Goal: Transaction & Acquisition: Obtain resource

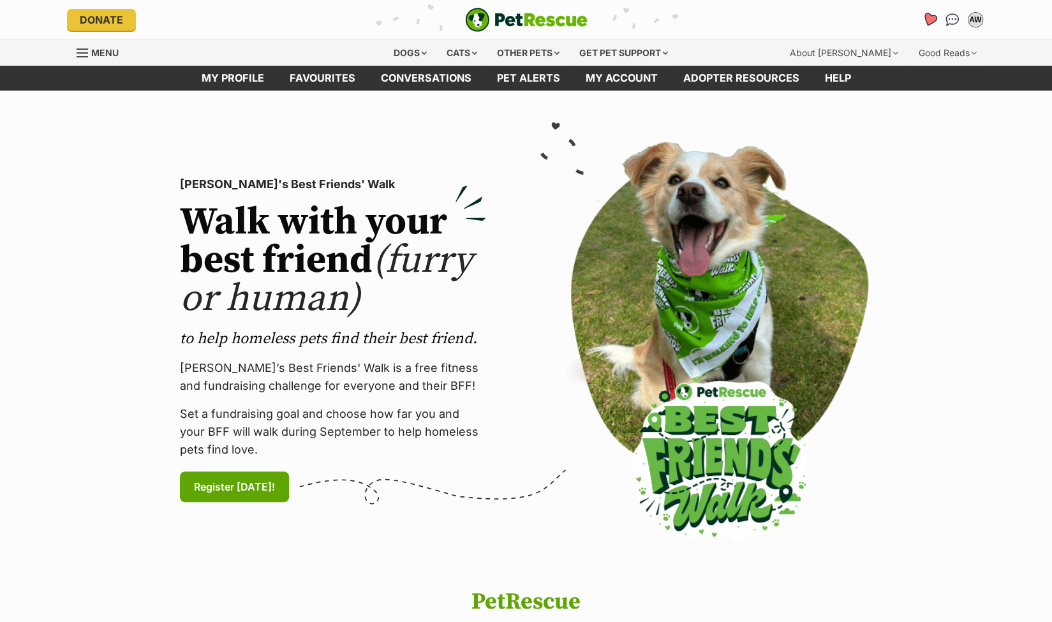
click at [927, 15] on icon "Favourites" at bounding box center [928, 19] width 15 height 15
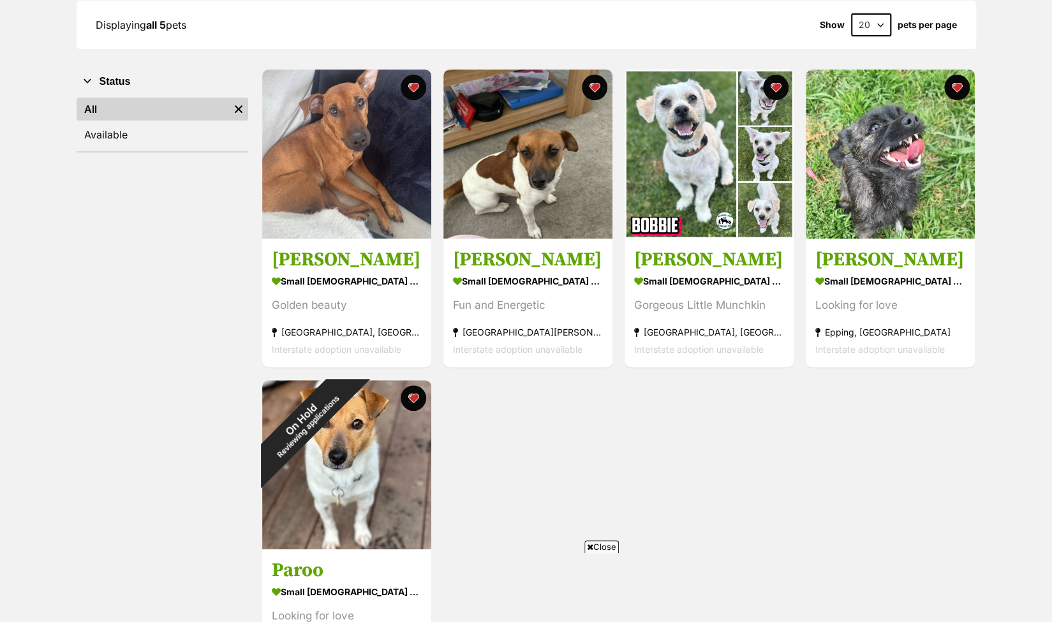
scroll to position [128, 0]
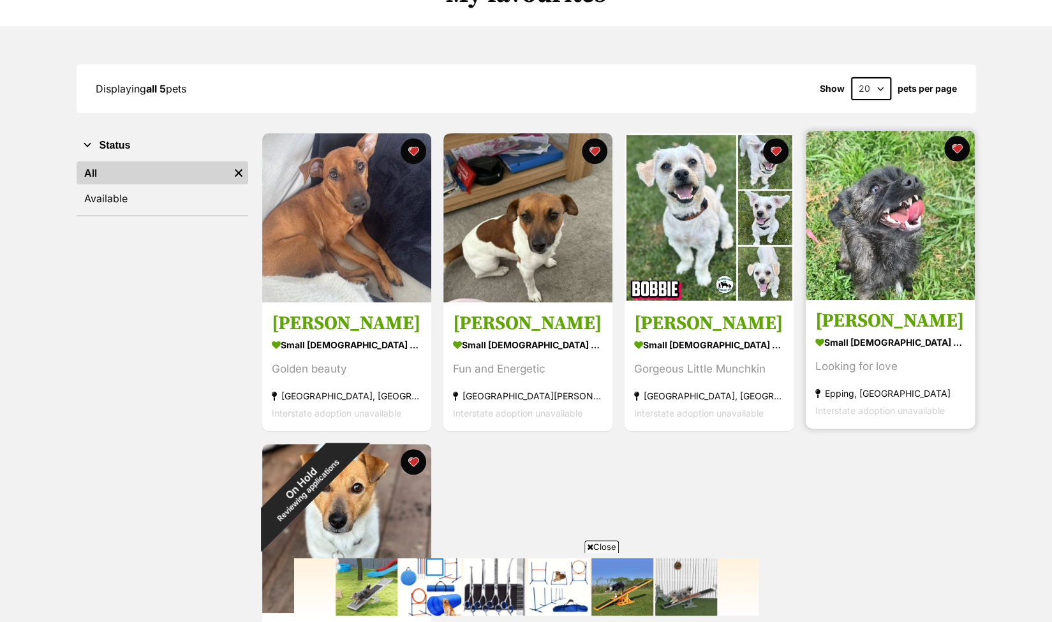
click at [894, 220] on img at bounding box center [889, 215] width 169 height 169
